Goal: Task Accomplishment & Management: Manage account settings

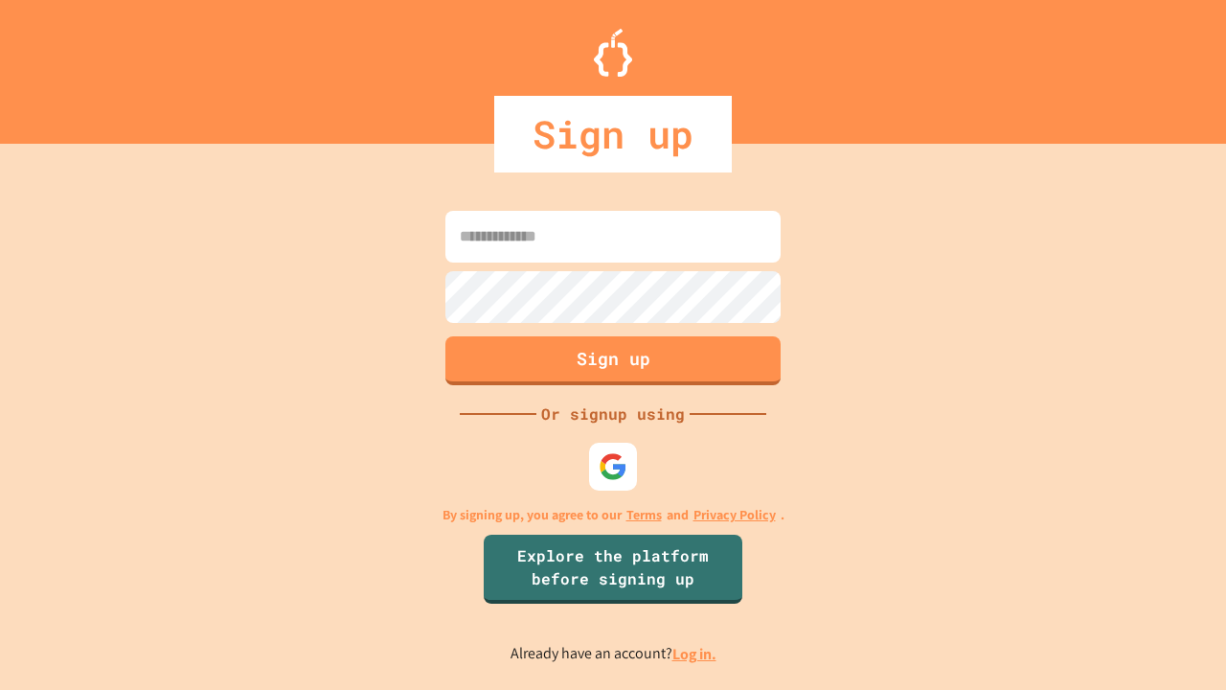
click at [695, 653] on link "Log in." at bounding box center [694, 654] width 44 height 20
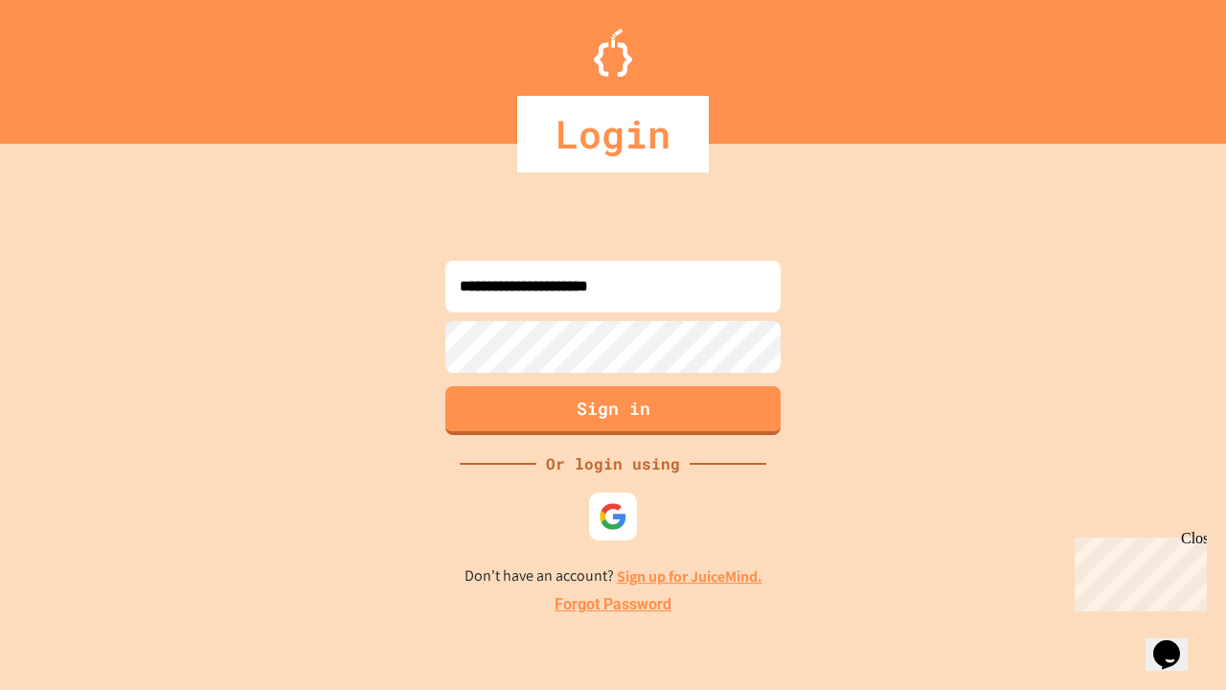
type input "**********"
